Goal: Task Accomplishment & Management: Use online tool/utility

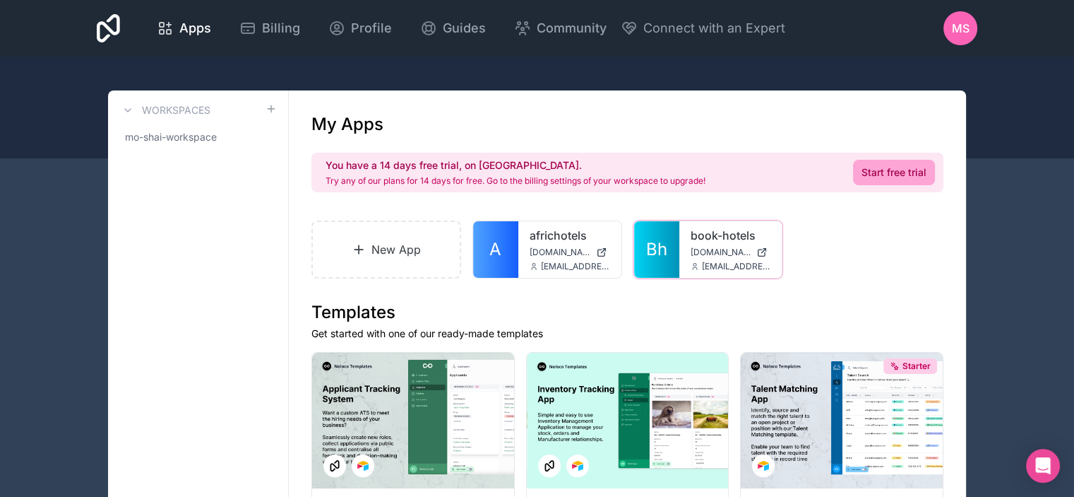
click at [0, 0] on icon at bounding box center [0, 0] width 0 height 0
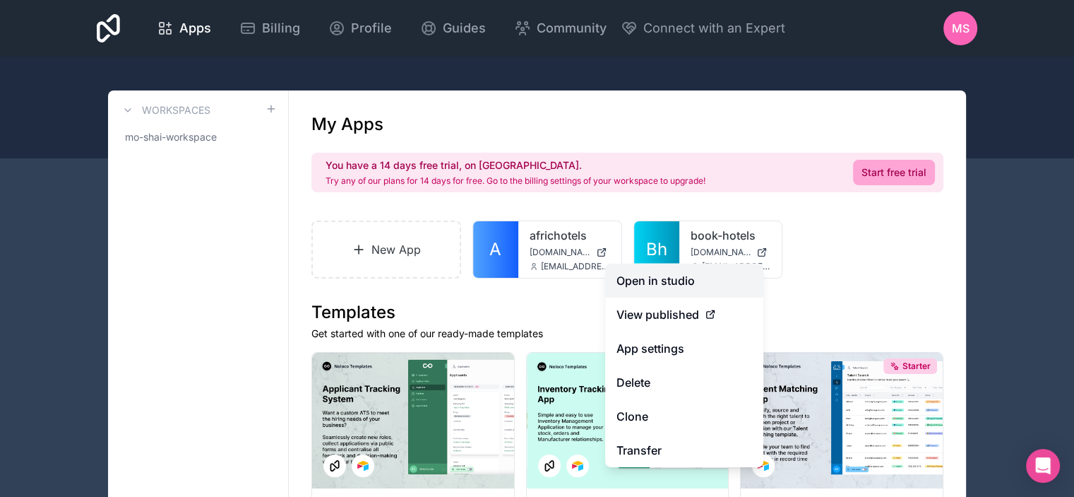
click at [677, 273] on link "Open in studio" at bounding box center [684, 280] width 158 height 34
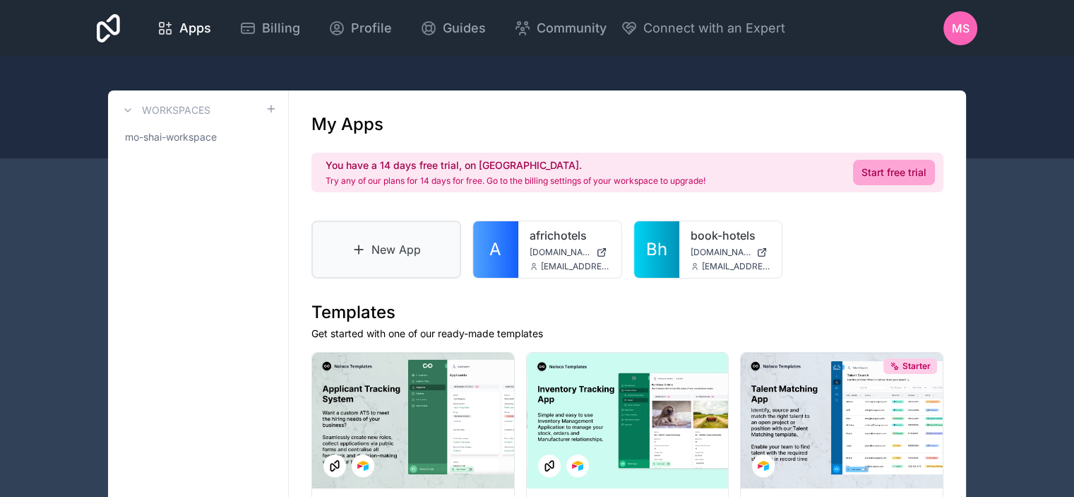
click at [387, 251] on link "New App" at bounding box center [386, 249] width 150 height 58
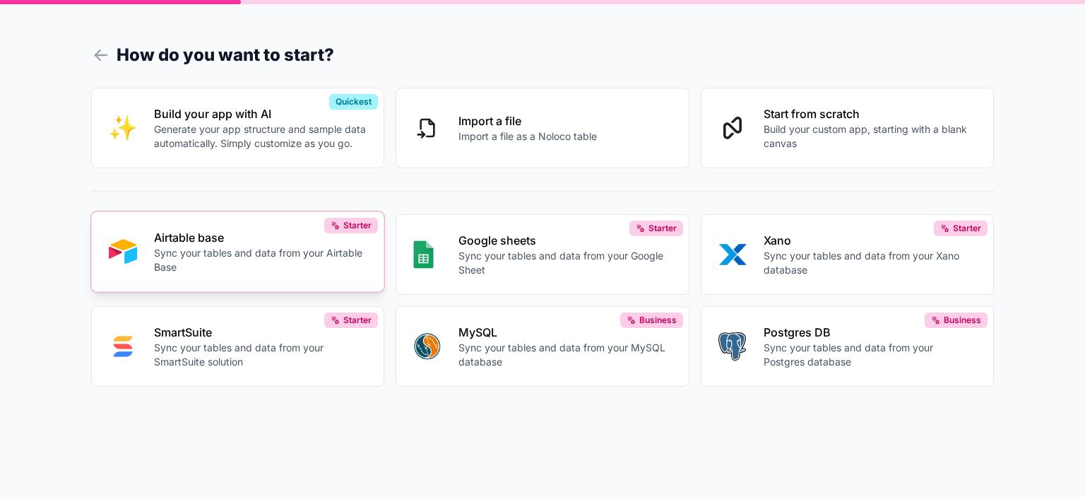
click at [195, 245] on div "Airtable base Sync your tables and data from your Airtable Base" at bounding box center [260, 251] width 213 height 45
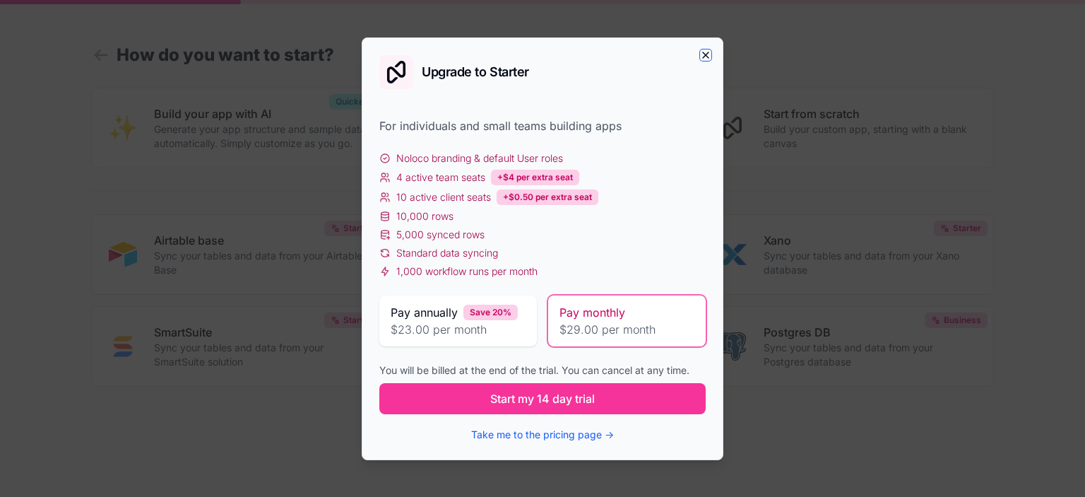
click at [707, 49] on icon "button" at bounding box center [705, 54] width 11 height 11
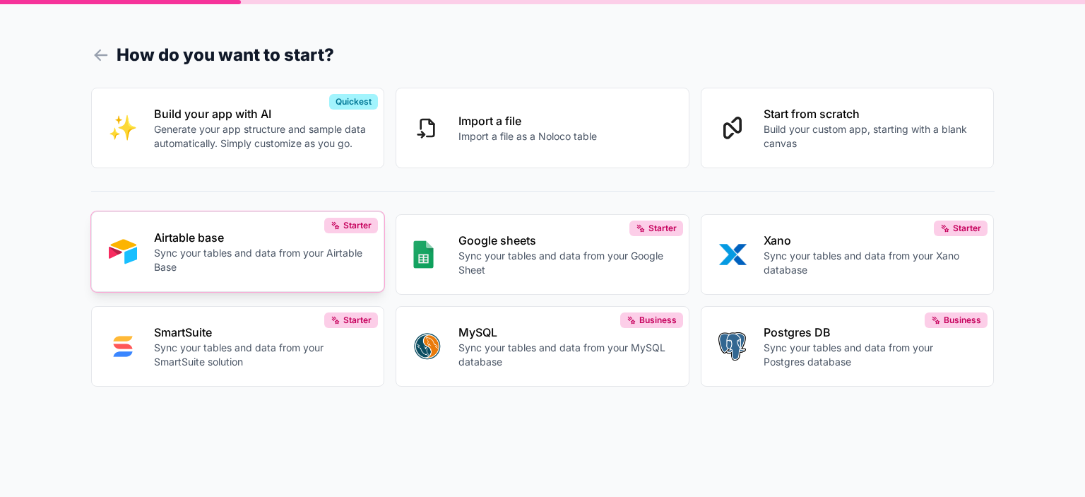
click at [254, 229] on p "Airtable base" at bounding box center [260, 237] width 213 height 17
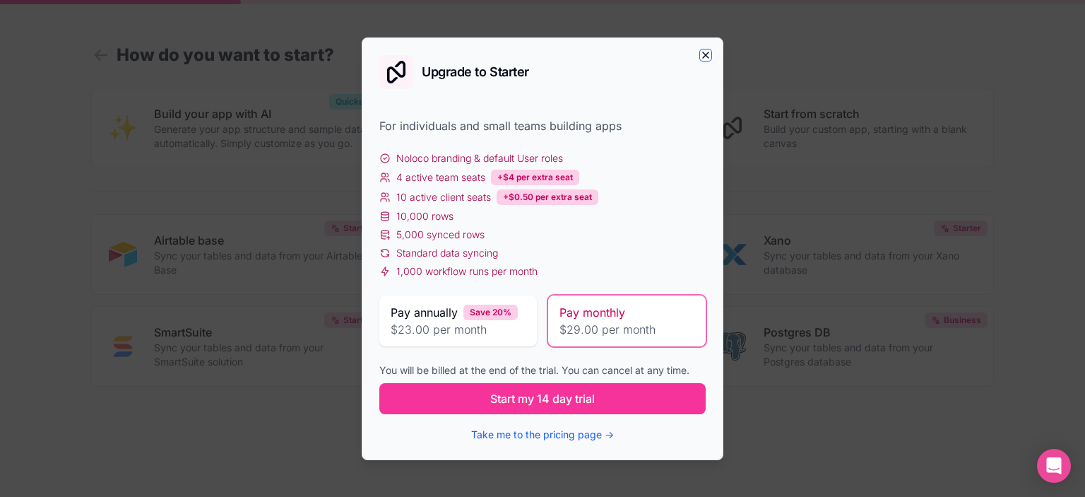
click at [708, 56] on icon "button" at bounding box center [705, 54] width 11 height 11
